Goal: Task Accomplishment & Management: Use online tool/utility

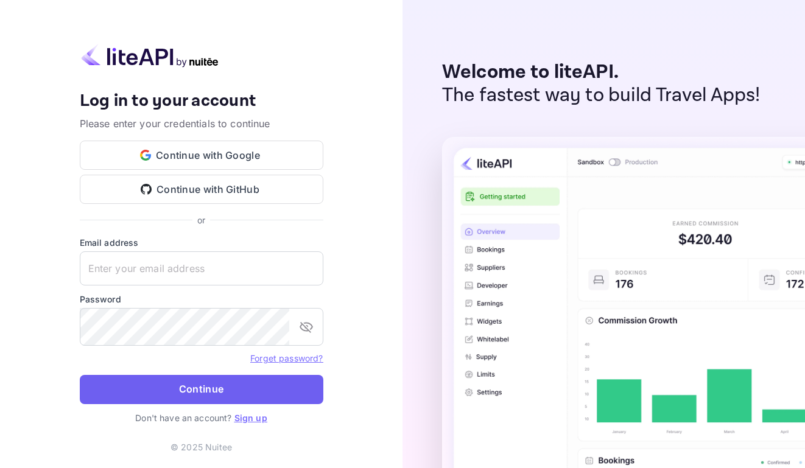
type input "adminpassword_support@yandex-team.ru"
click at [272, 401] on button "Continue" at bounding box center [202, 389] width 244 height 29
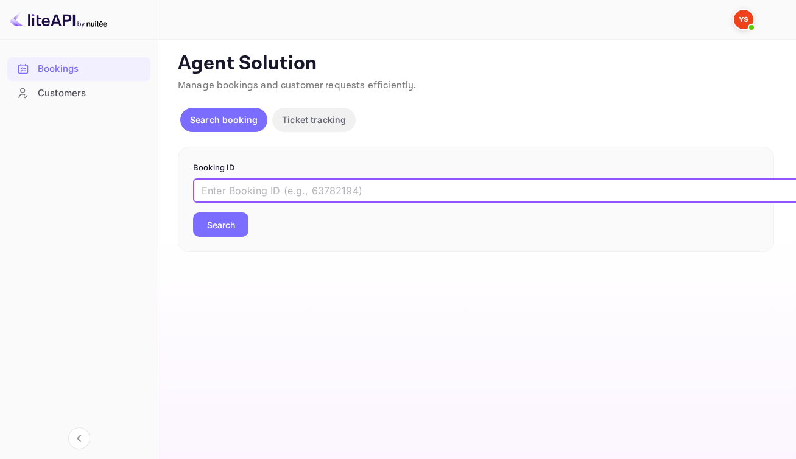
click at [280, 202] on input "text" at bounding box center [497, 190] width 609 height 24
paste input "9301582"
type input "9301582"
click at [239, 237] on button "Search" at bounding box center [220, 225] width 55 height 24
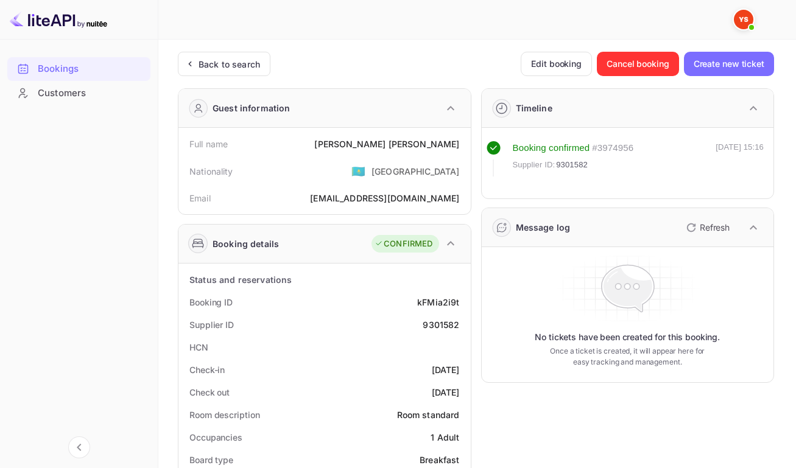
click at [390, 150] on div "Full name Olga Nikiforova" at bounding box center [324, 144] width 283 height 23
drag, startPoint x: 393, startPoint y: 146, endPoint x: 458, endPoint y: 152, distance: 65.4
click at [458, 152] on div "Full name Olga Nikiforova" at bounding box center [324, 144] width 283 height 23
copy div "Olga Nikiforova"
click at [432, 309] on div "kFMia2i9t" at bounding box center [438, 302] width 42 height 13
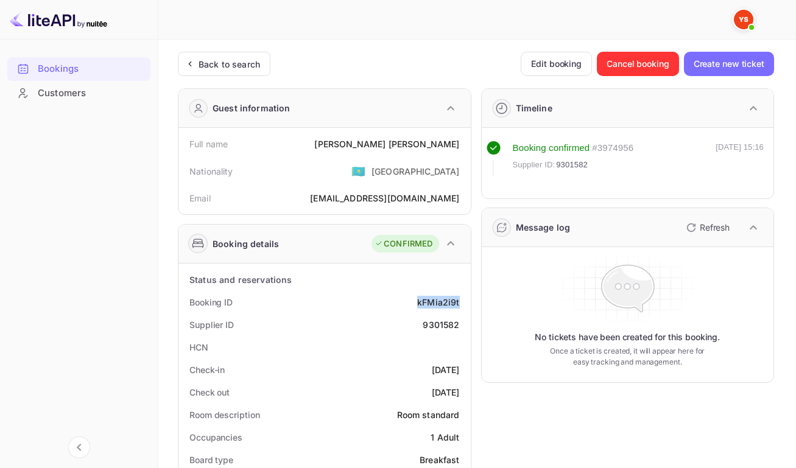
click at [431, 309] on div "kFMia2i9t" at bounding box center [438, 302] width 42 height 13
copy div "kFMia2i9t"
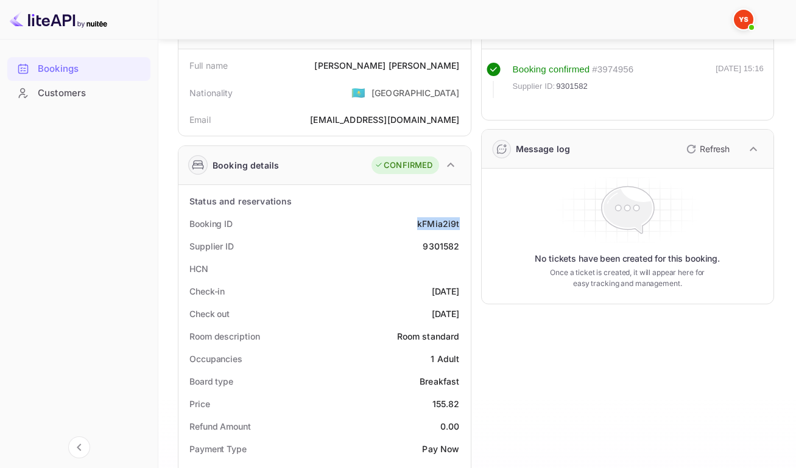
scroll to position [79, 0]
click at [440, 252] on div "9301582" at bounding box center [441, 245] width 37 height 13
copy div "9301582"
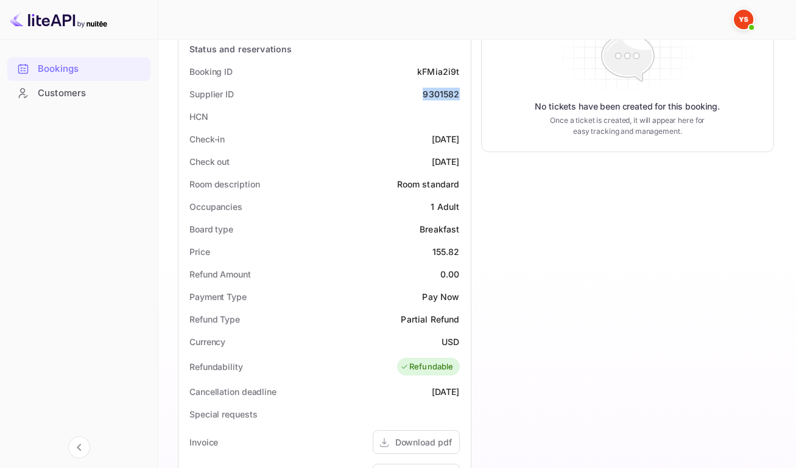
scroll to position [0, 0]
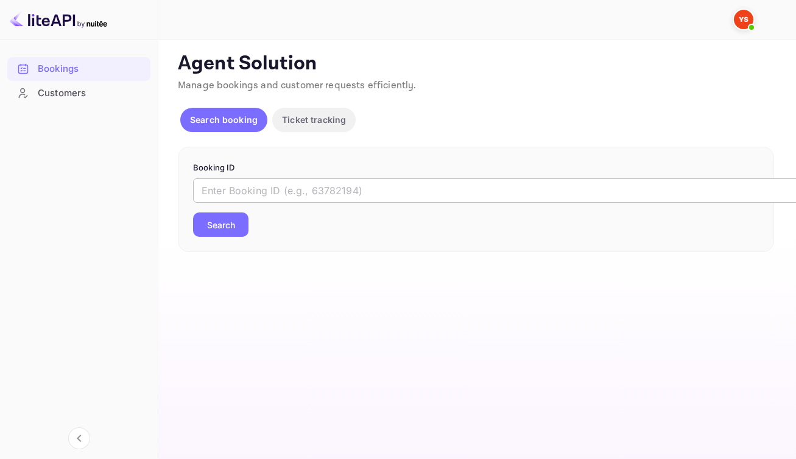
click at [352, 202] on input "text" at bounding box center [497, 190] width 609 height 24
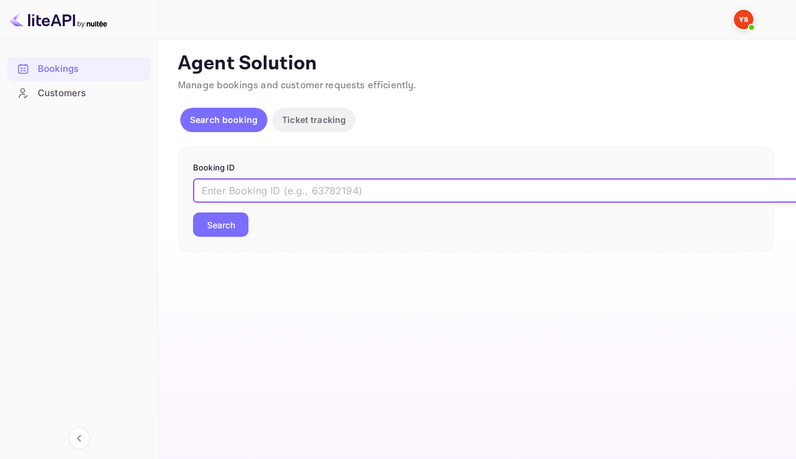
paste input "9301519"
type input "9301519"
click at [226, 237] on button "Search" at bounding box center [220, 225] width 55 height 24
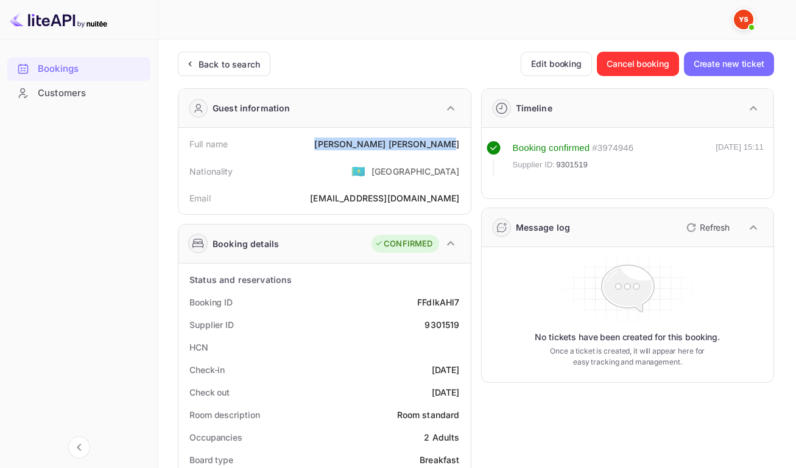
drag, startPoint x: 376, startPoint y: 149, endPoint x: 456, endPoint y: 151, distance: 79.2
click at [456, 150] on div "Elena Aleksandrova" at bounding box center [386, 144] width 145 height 13
copy div "Elena Aleksandrova"
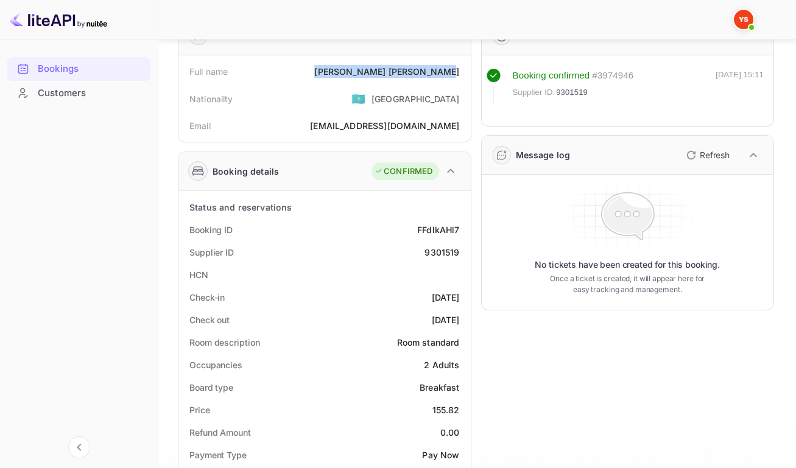
scroll to position [188, 0]
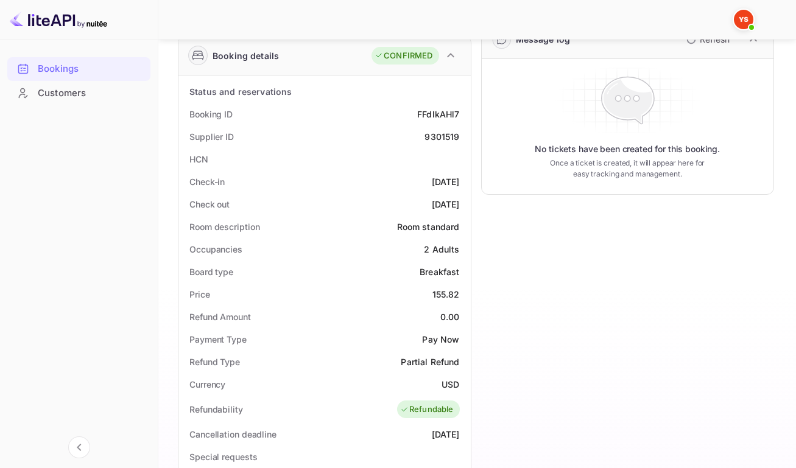
click at [433, 121] on div "FFdlkAHl7" at bounding box center [438, 114] width 42 height 13
copy div "FFdlkAHl7"
click at [434, 141] on div "9301519" at bounding box center [442, 136] width 35 height 13
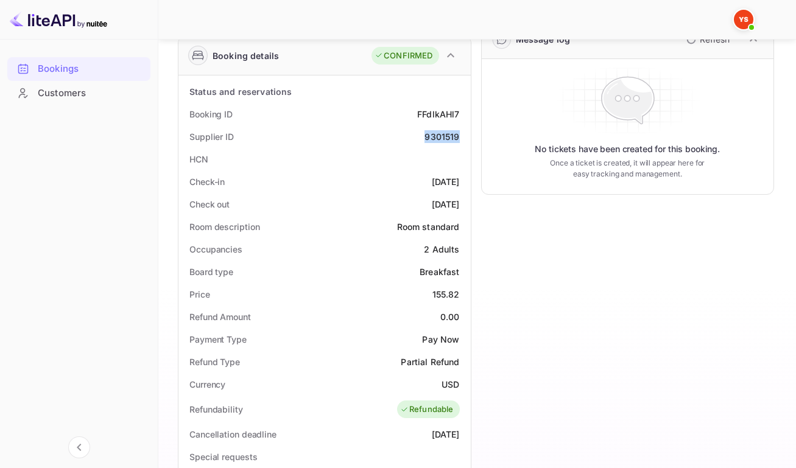
copy div "9301519"
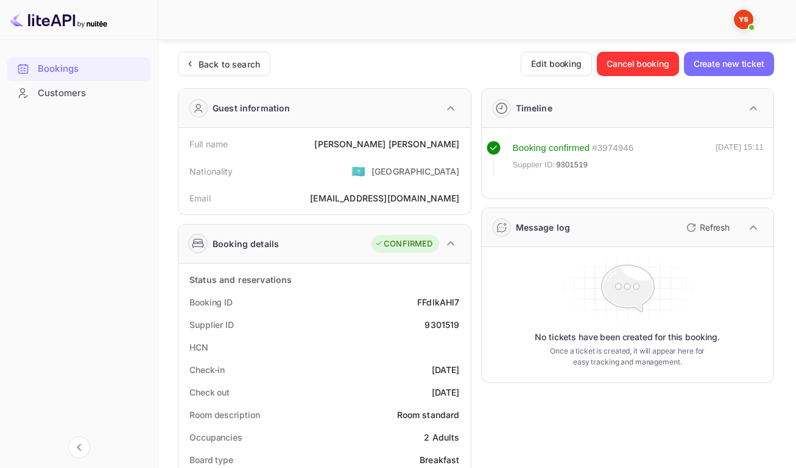
scroll to position [404, 0]
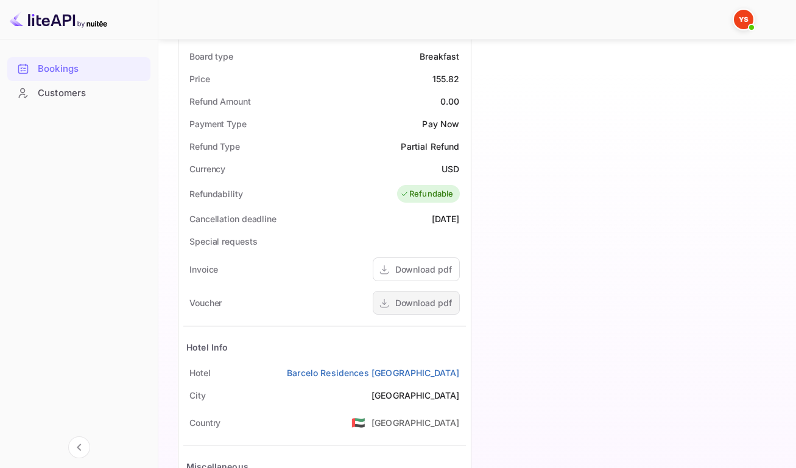
click at [395, 309] on div "Download pdf" at bounding box center [423, 303] width 57 height 13
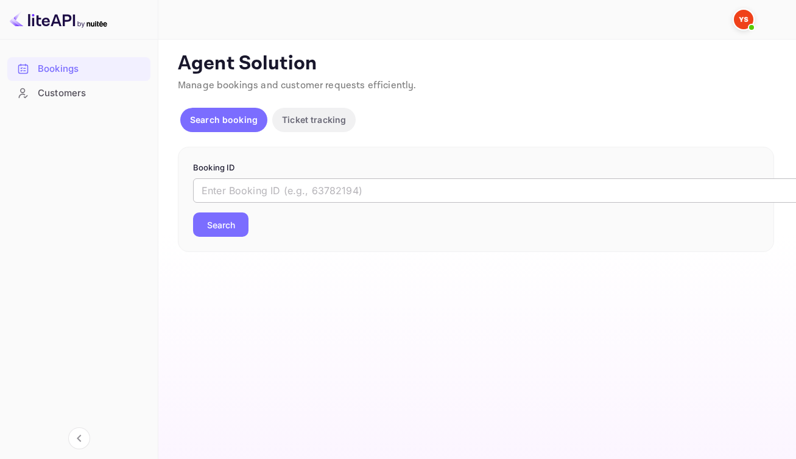
click at [362, 202] on input "text" at bounding box center [497, 190] width 609 height 24
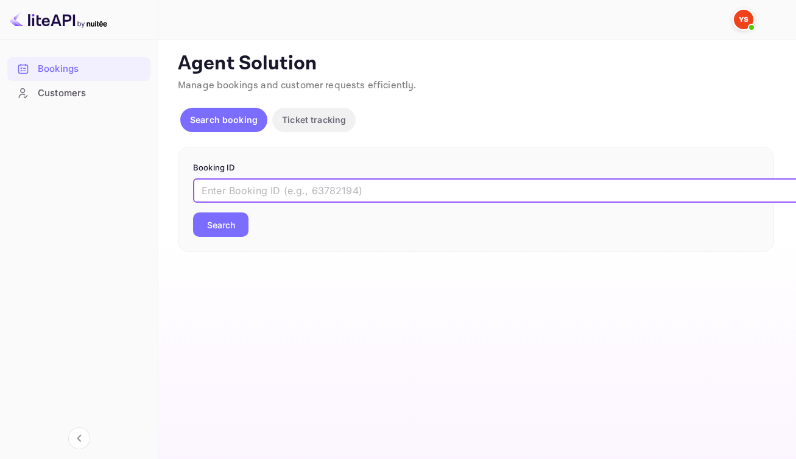
paste input "8929268"
type input "8929268"
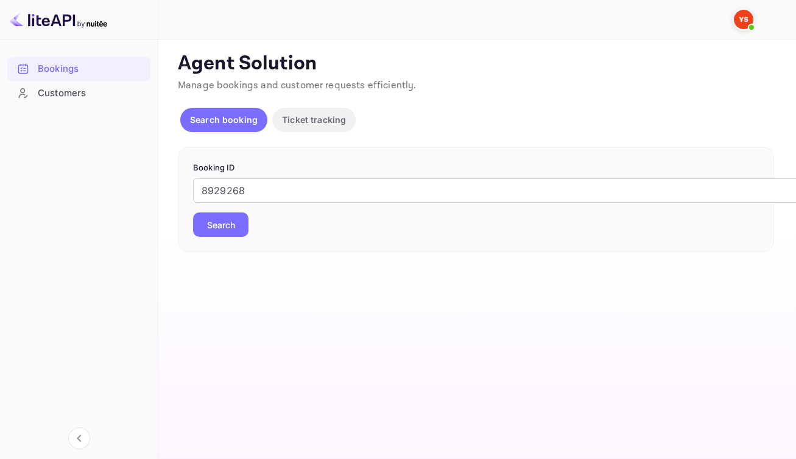
click at [248, 237] on button "Search" at bounding box center [220, 225] width 55 height 24
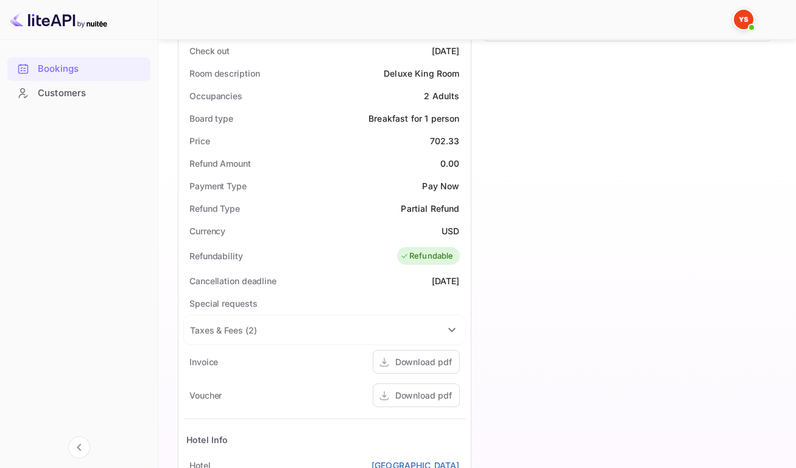
scroll to position [348, 0]
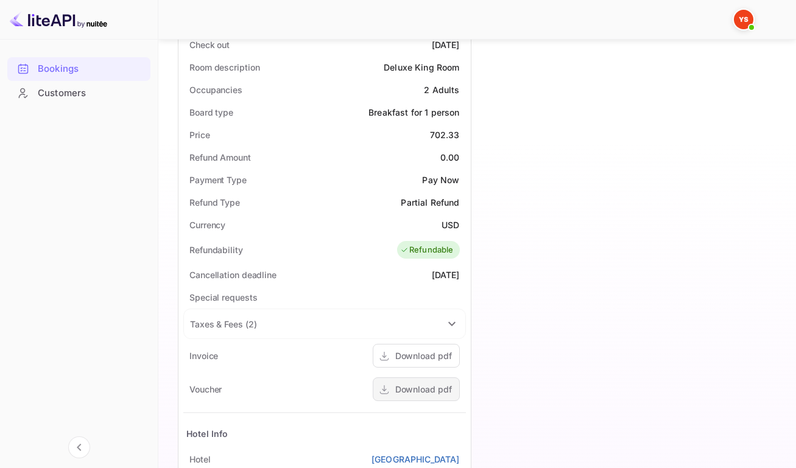
click at [398, 396] on div "Download pdf" at bounding box center [423, 389] width 57 height 13
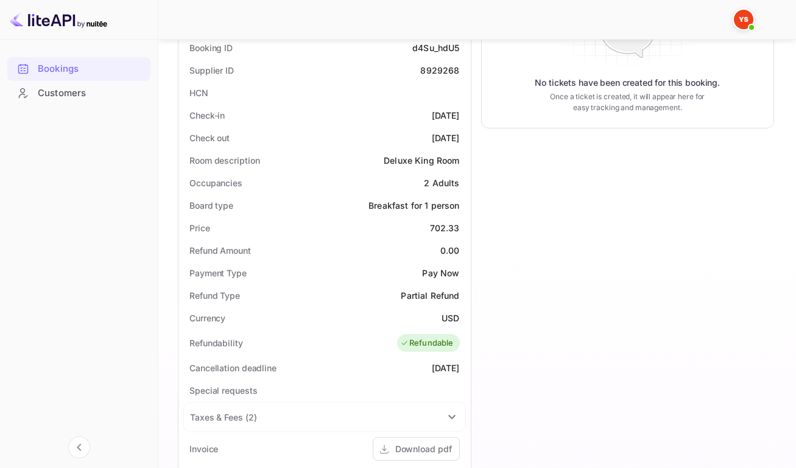
scroll to position [253, 0]
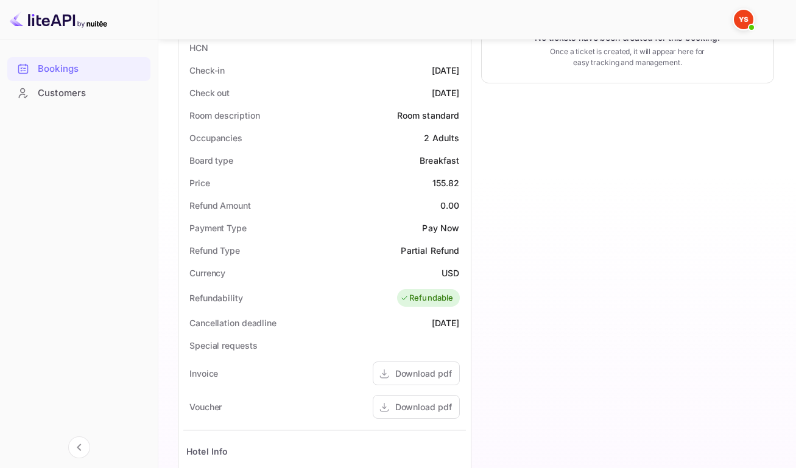
scroll to position [238, 0]
